Goal: Navigation & Orientation: Find specific page/section

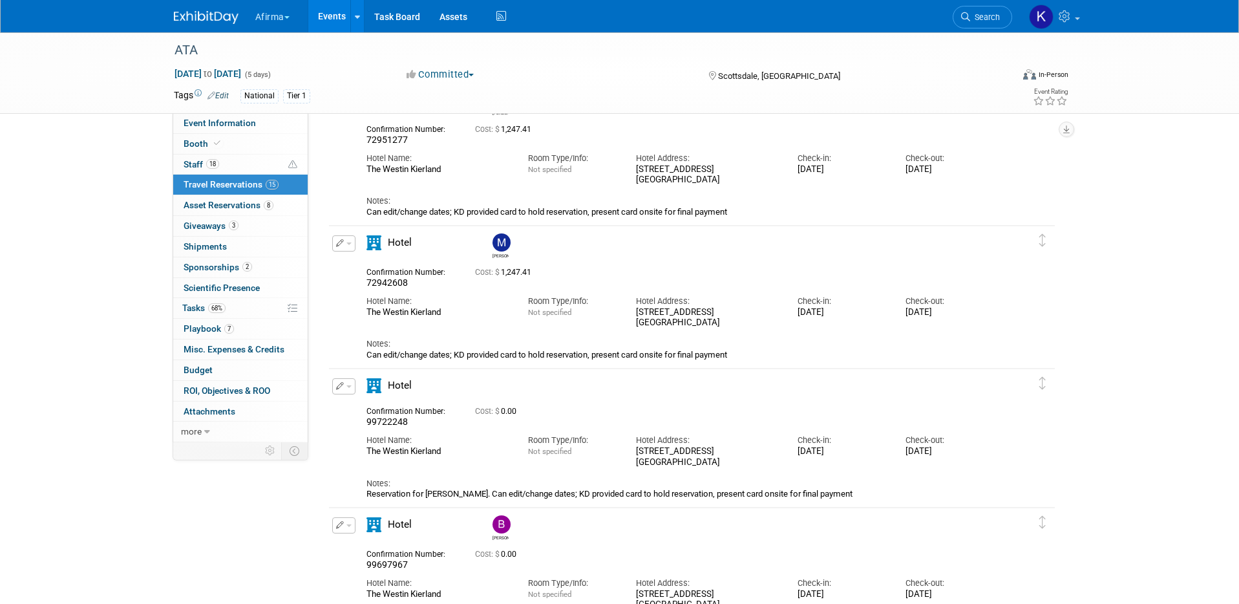
click at [285, 19] on button "Afirma" at bounding box center [280, 14] width 52 height 28
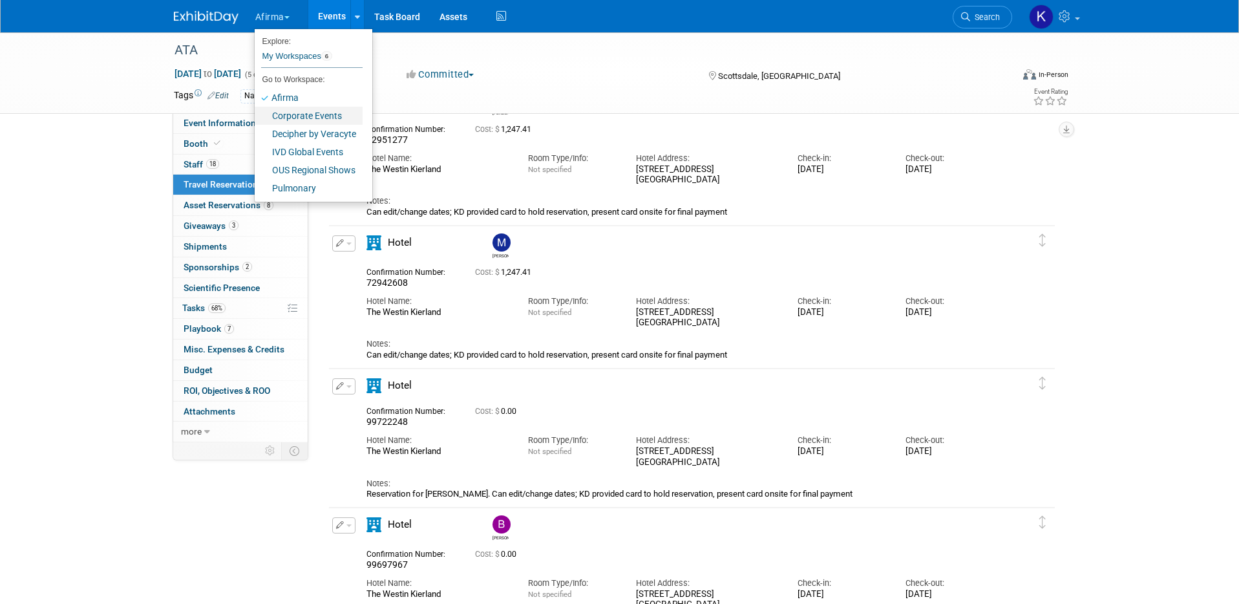
click at [297, 114] on link "Corporate Events" at bounding box center [309, 116] width 108 height 18
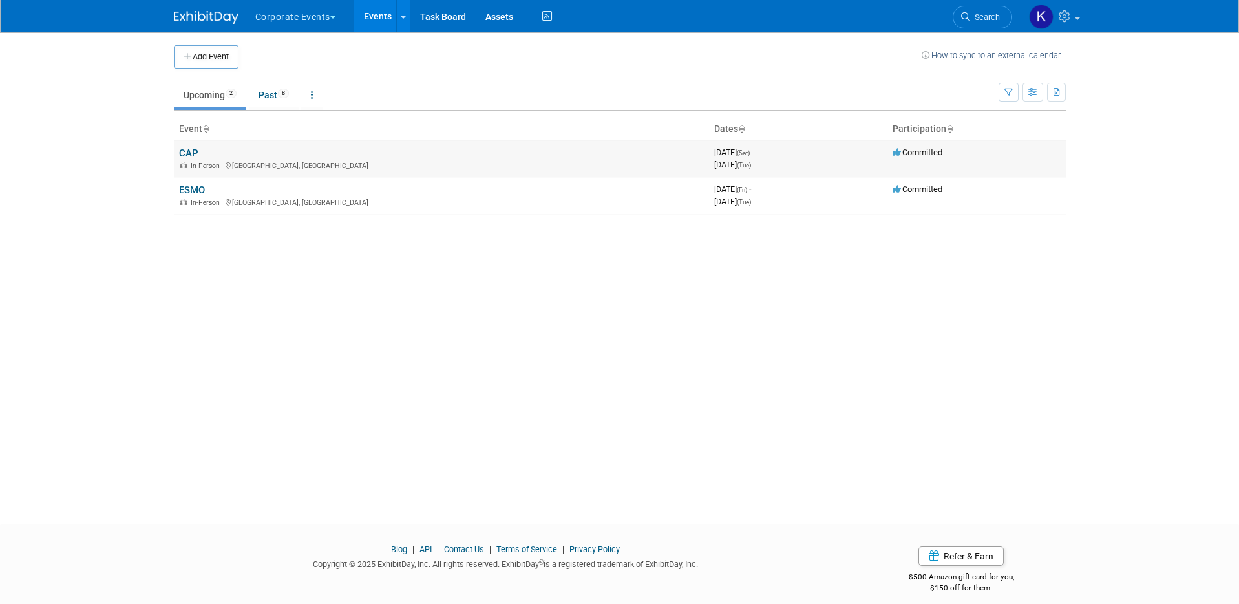
click at [189, 145] on td "CAP In-Person Orlando, FL" at bounding box center [441, 158] width 535 height 37
click at [190, 153] on link "CAP" at bounding box center [188, 153] width 19 height 12
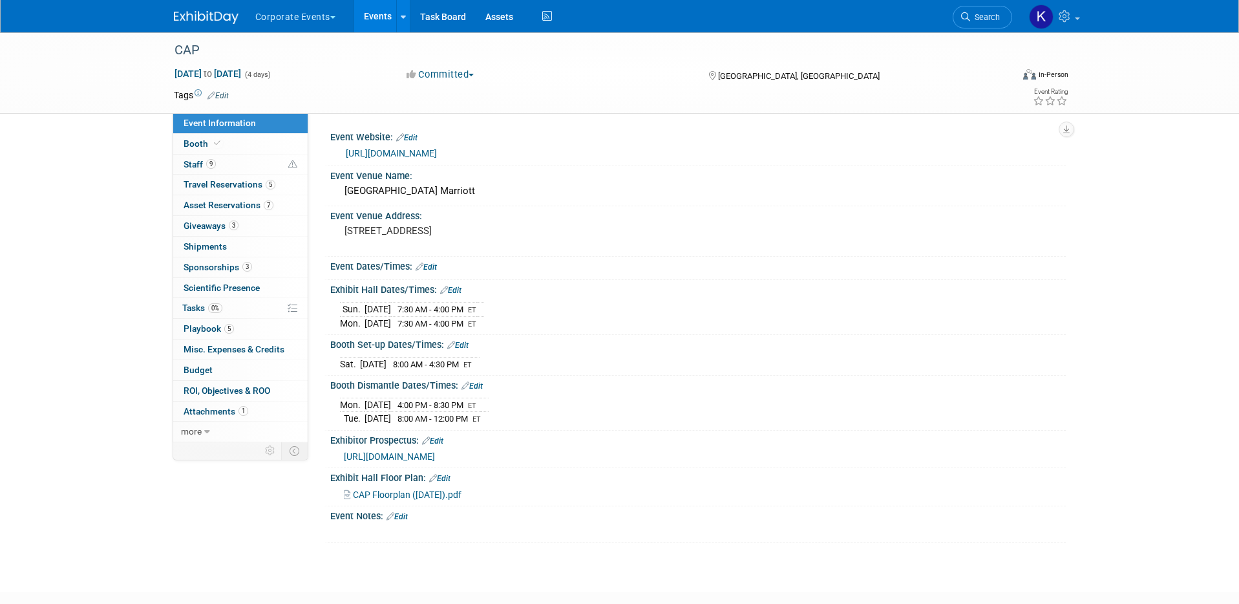
click at [402, 500] on span "CAP Floorplan (6.4.25).pdf" at bounding box center [407, 494] width 109 height 10
click at [257, 156] on link "9 Staff 9" at bounding box center [240, 165] width 134 height 20
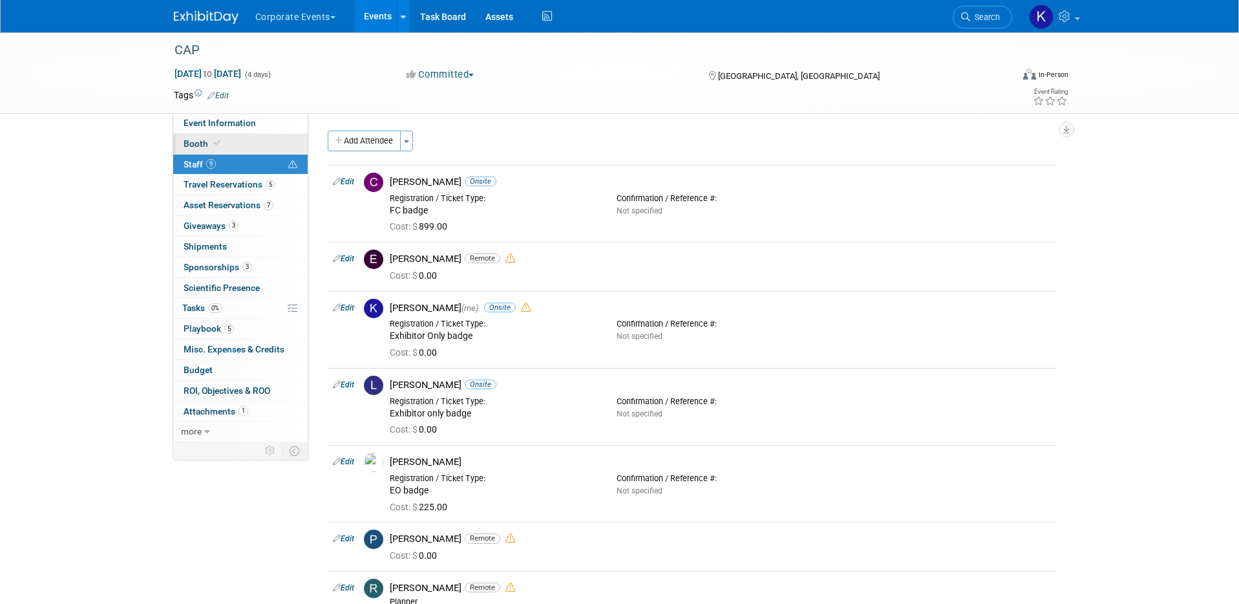
click at [257, 147] on link "Booth" at bounding box center [240, 144] width 134 height 20
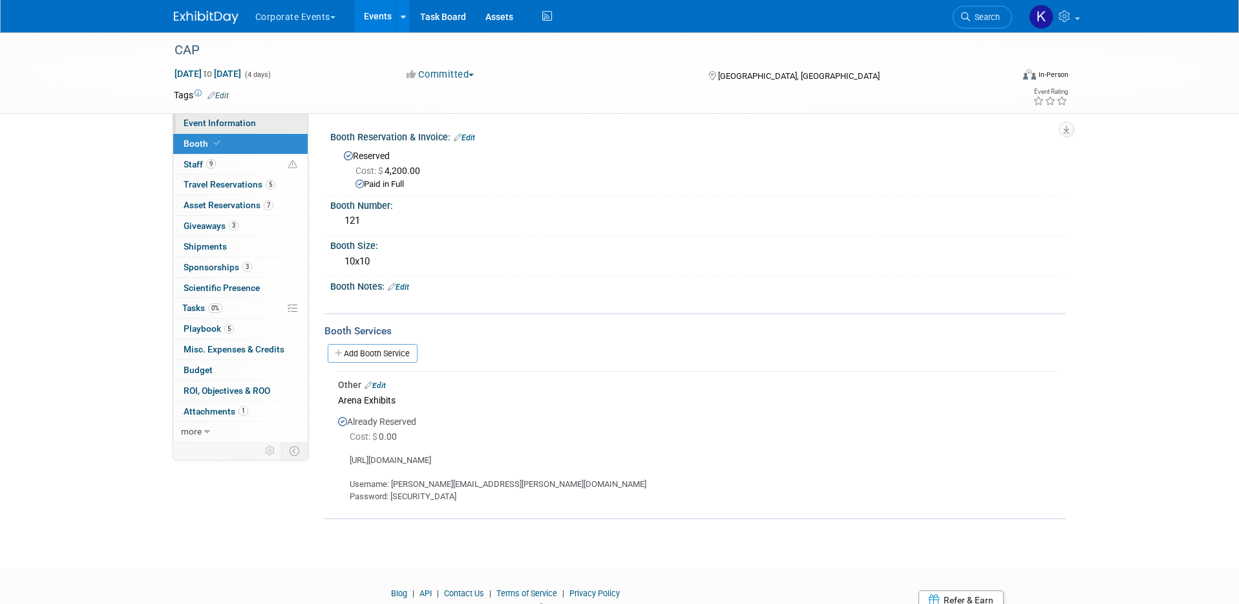
click at [251, 125] on span "Event Information" at bounding box center [220, 123] width 72 height 10
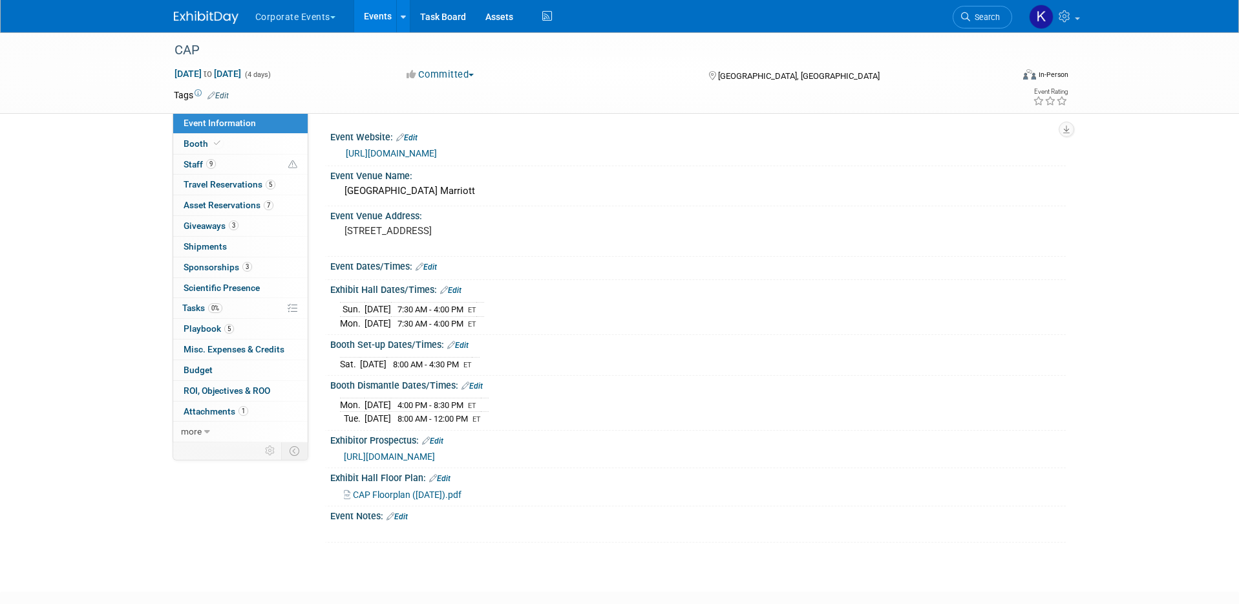
click at [387, 18] on link "Events" at bounding box center [377, 16] width 47 height 32
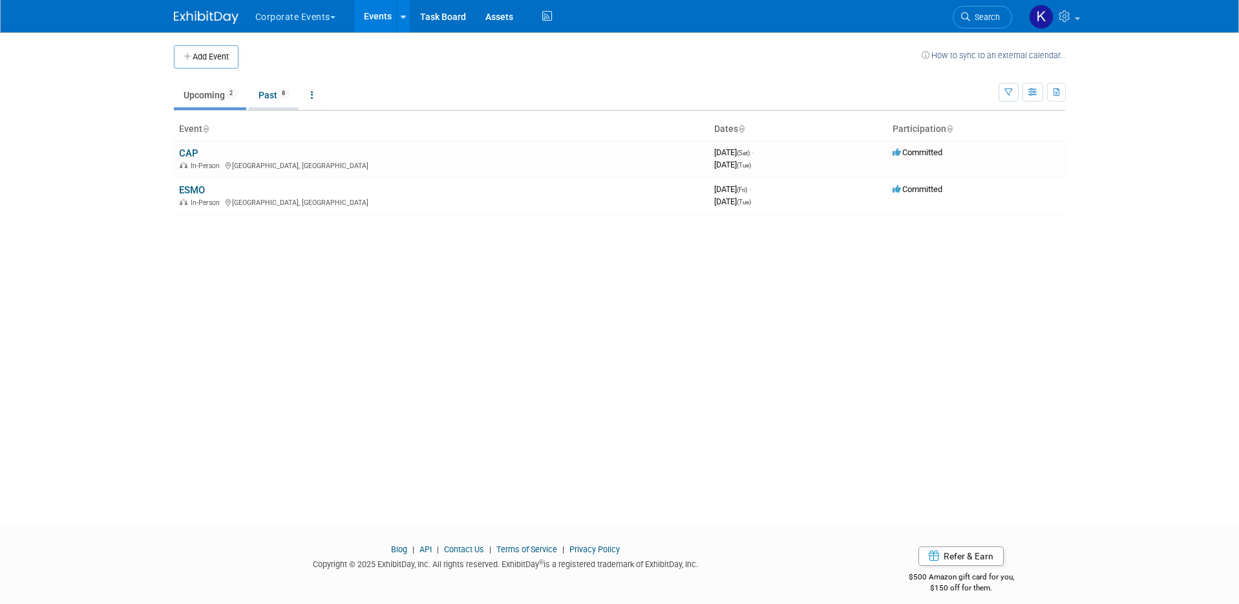
click at [272, 94] on link "Past 8" at bounding box center [274, 95] width 50 height 25
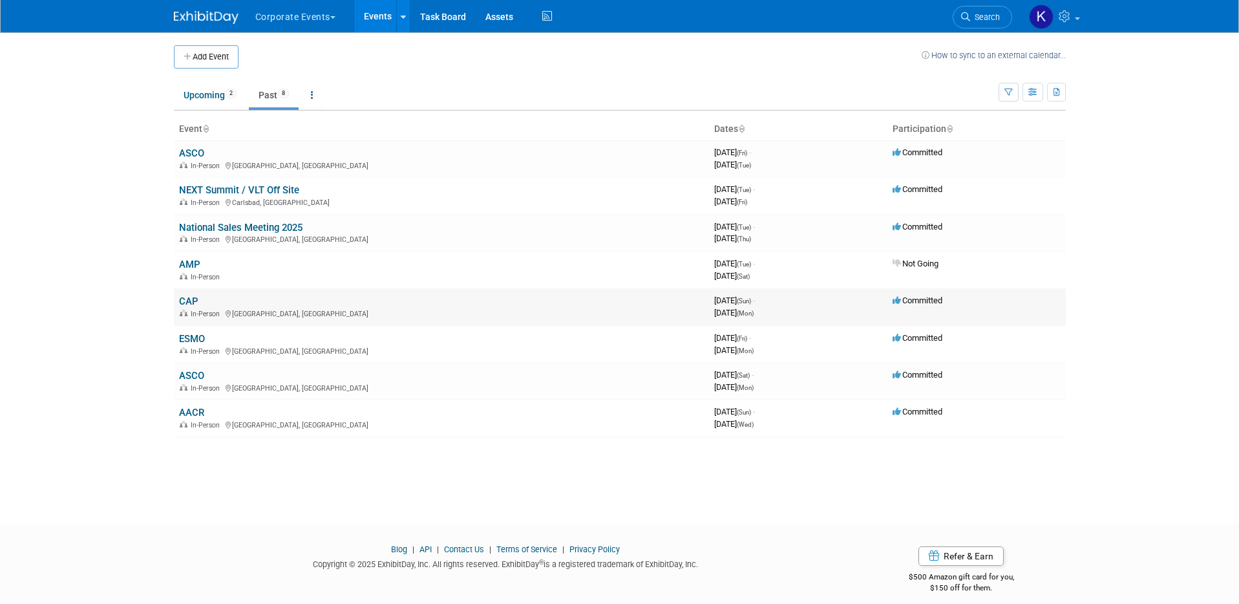
click at [191, 301] on link "CAP" at bounding box center [188, 301] width 19 height 12
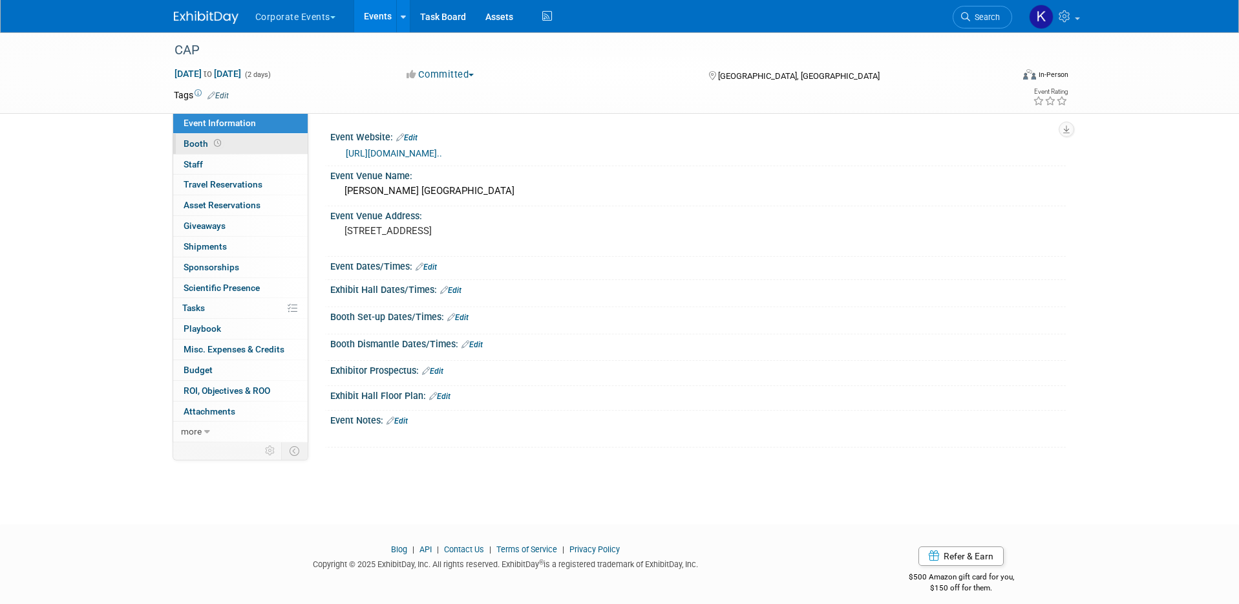
click at [216, 140] on icon at bounding box center [217, 143] width 7 height 7
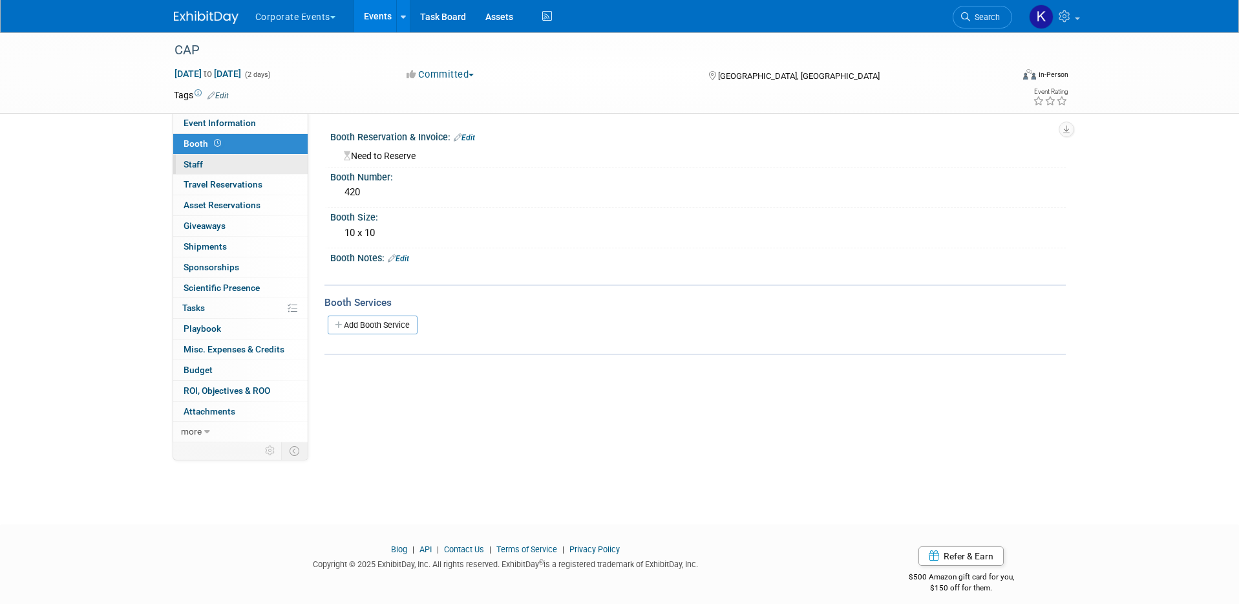
click at [213, 162] on link "0 Staff 0" at bounding box center [240, 165] width 134 height 20
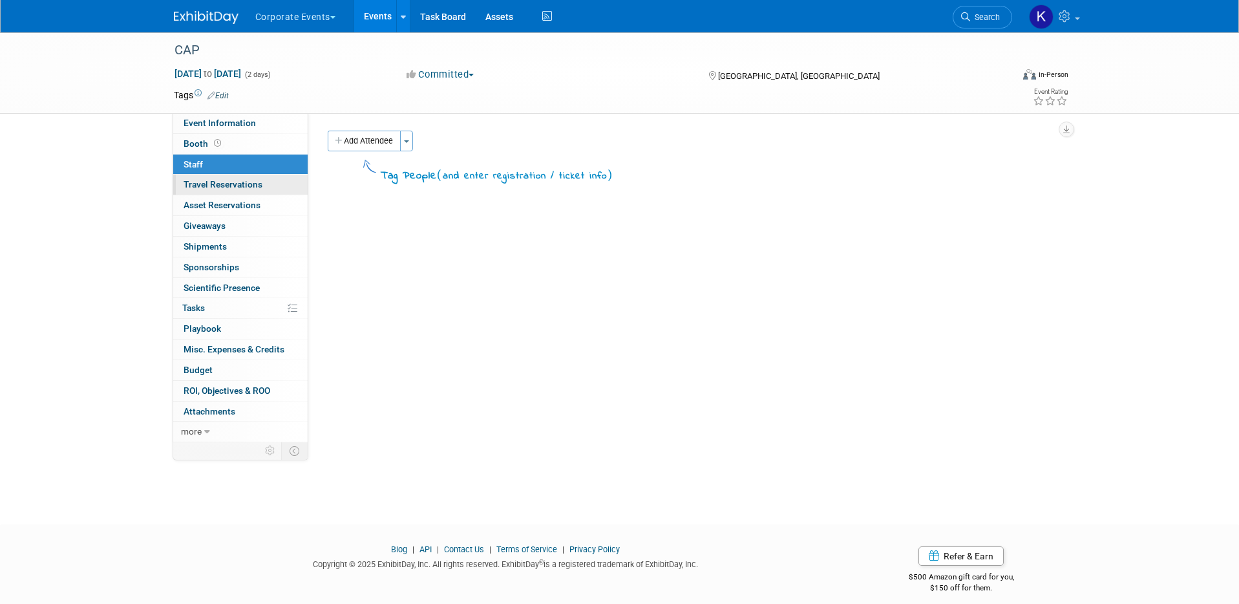
click at [213, 176] on link "0 Travel Reservations 0" at bounding box center [240, 185] width 134 height 20
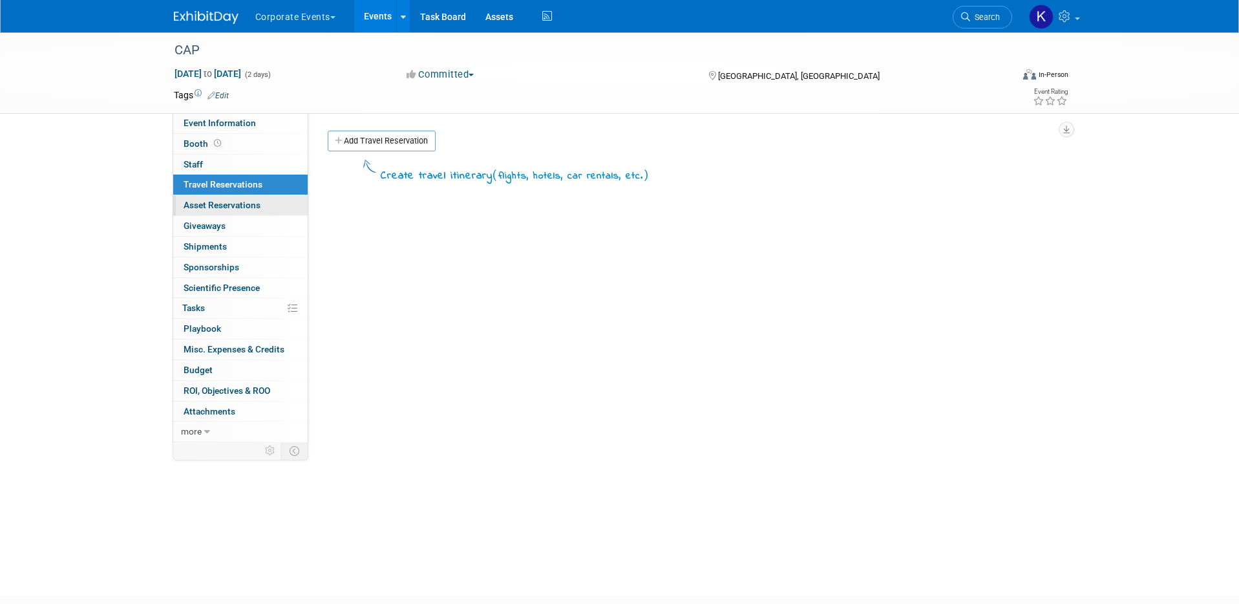
click at [214, 200] on span "Asset Reservations 0" at bounding box center [222, 205] width 77 height 10
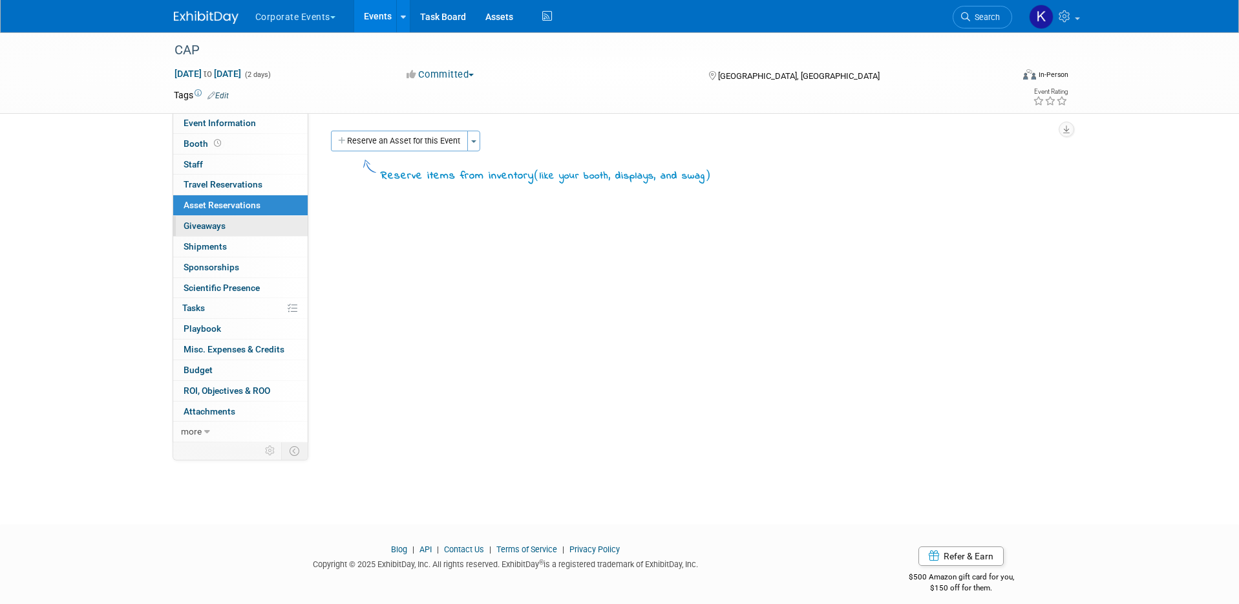
click at [215, 218] on link "0 Giveaways 0" at bounding box center [240, 226] width 134 height 20
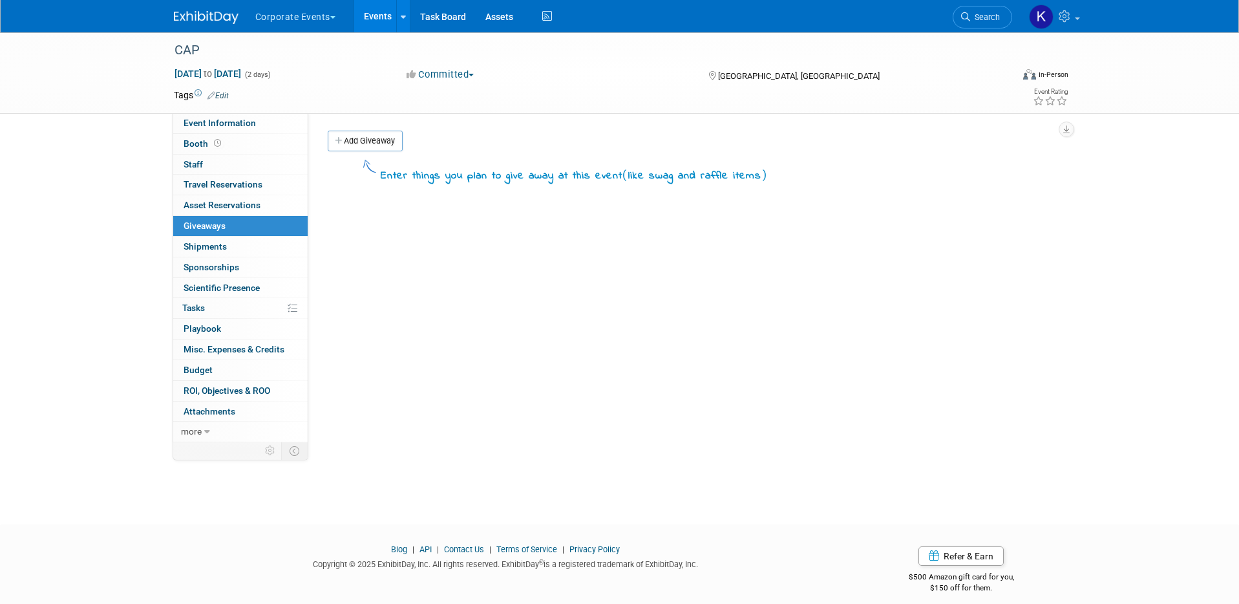
click at [342, 17] on button "Corporate Events" at bounding box center [303, 14] width 98 height 28
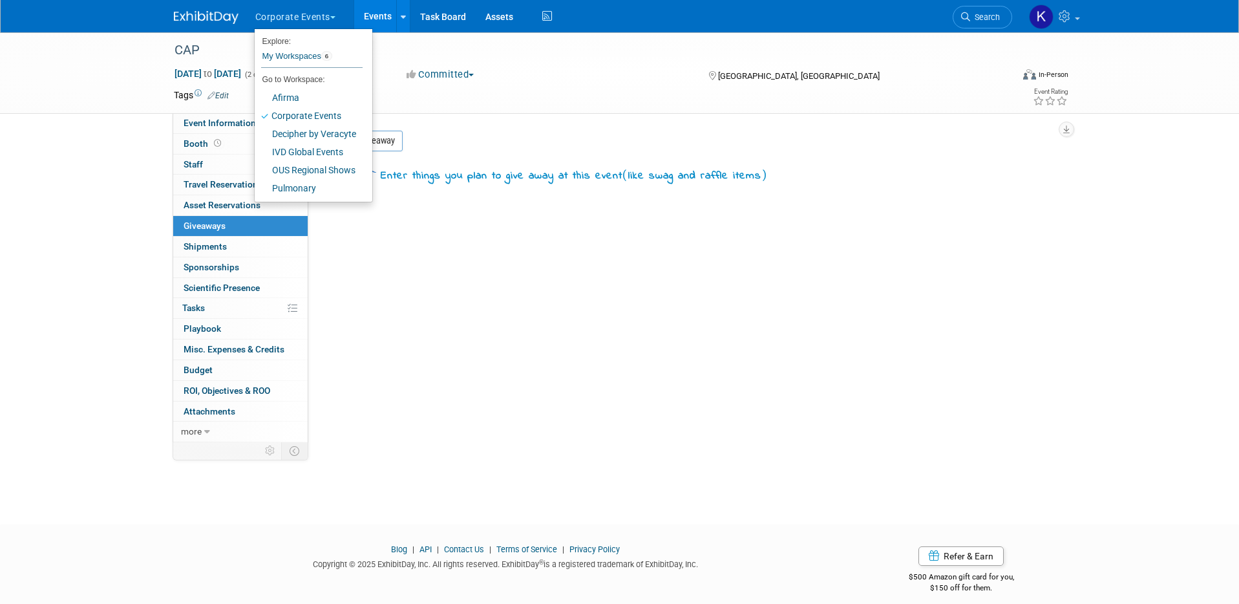
click at [384, 1] on link "Events" at bounding box center [377, 16] width 47 height 32
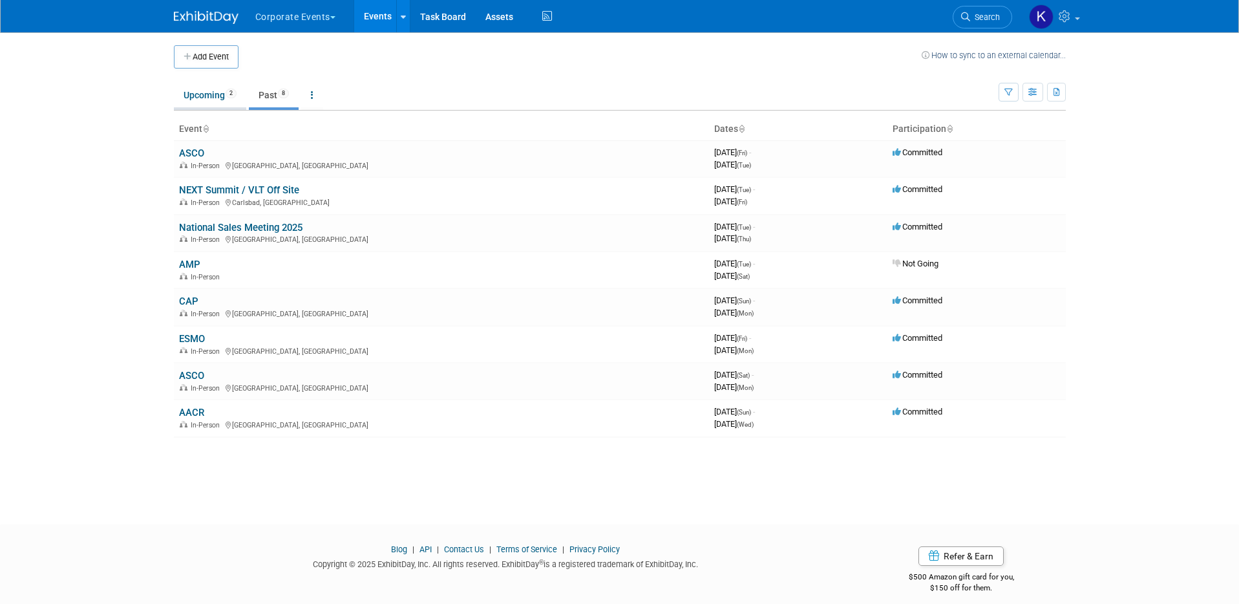
click at [239, 92] on link "Upcoming 2" at bounding box center [210, 95] width 72 height 25
